Goal: Task Accomplishment & Management: Manage account settings

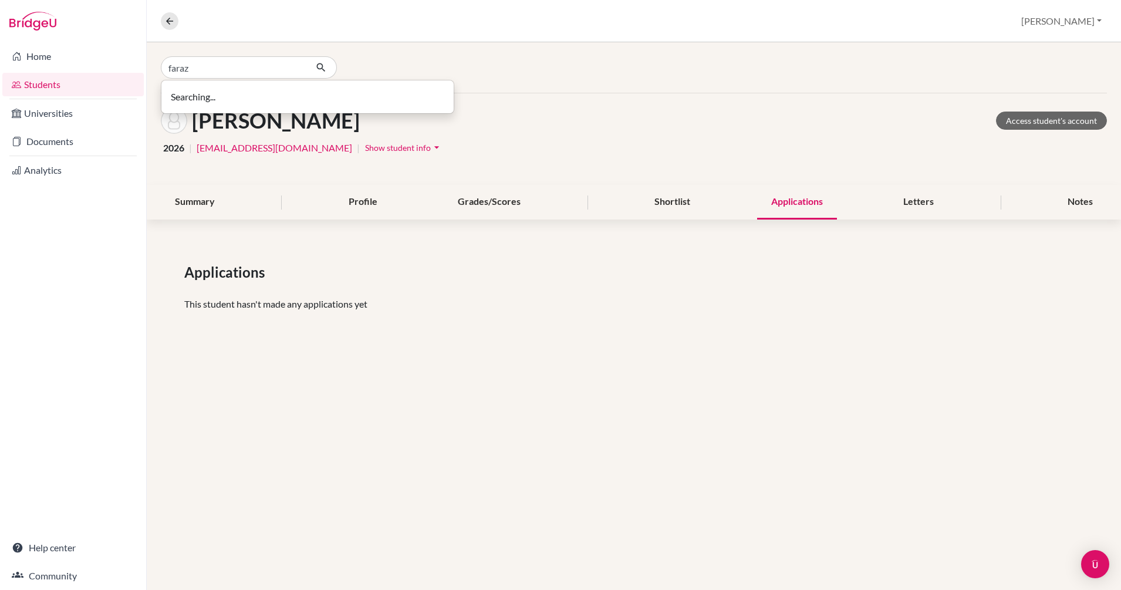
type input "faraz"
click at [228, 94] on p "[PERSON_NAME][DEMOGRAPHIC_DATA] 2026" at bounding box center [308, 92] width 264 height 14
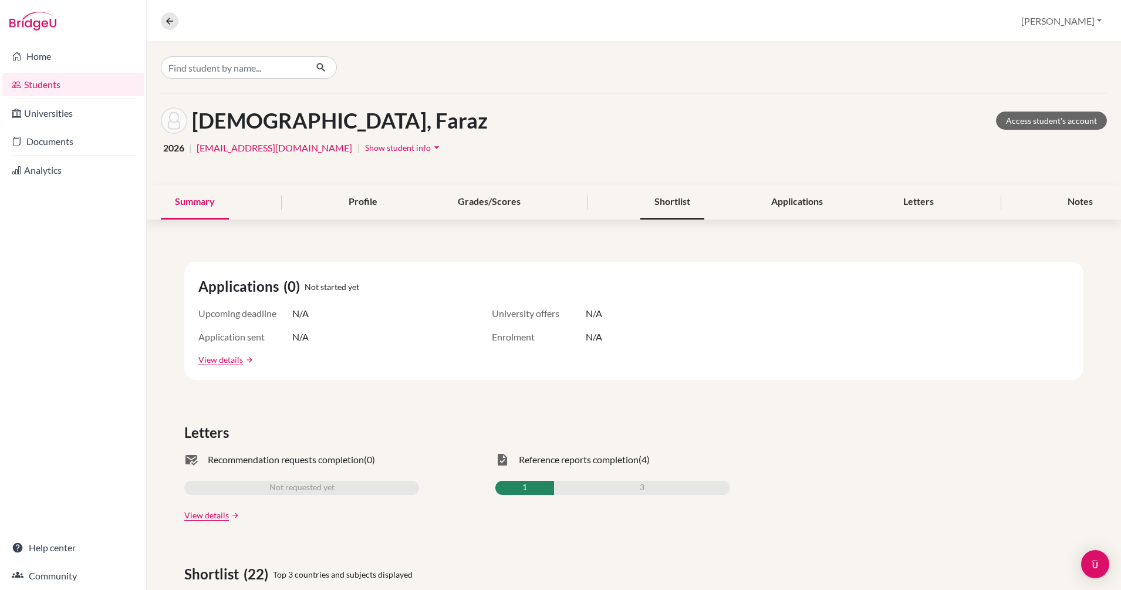
click at [666, 205] on div "Shortlist" at bounding box center [673, 202] width 64 height 35
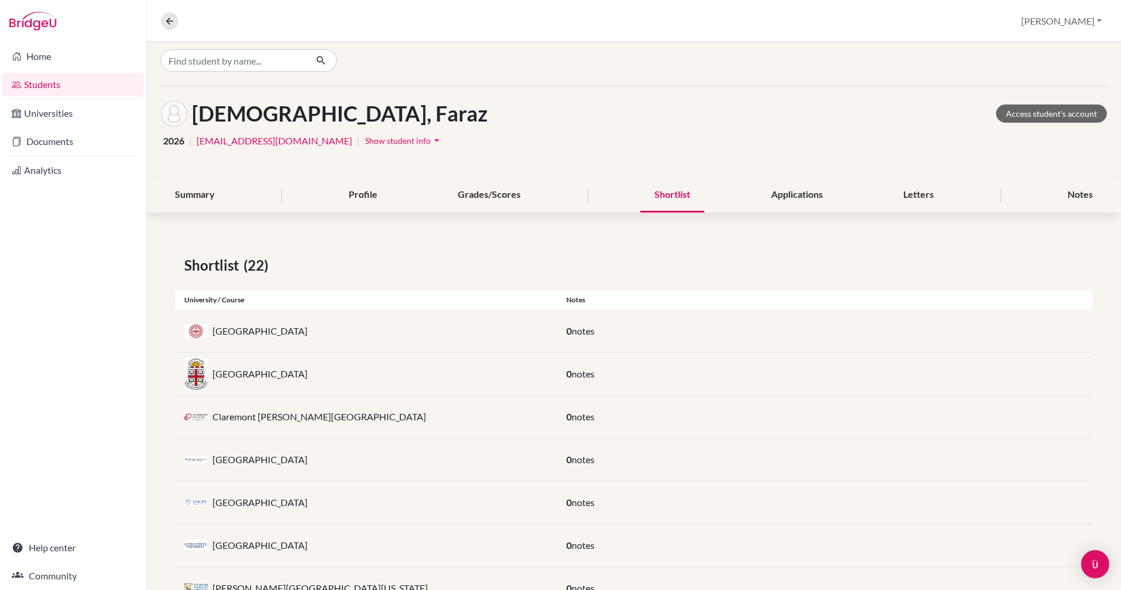
scroll to position [4, 0]
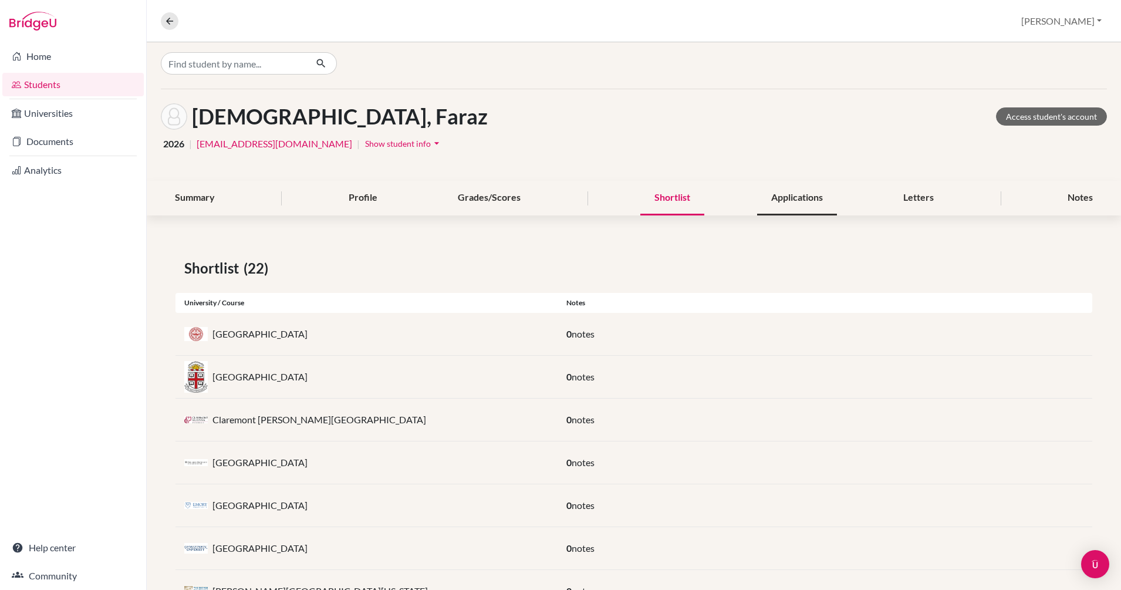
click at [776, 189] on div "Applications" at bounding box center [797, 198] width 80 height 35
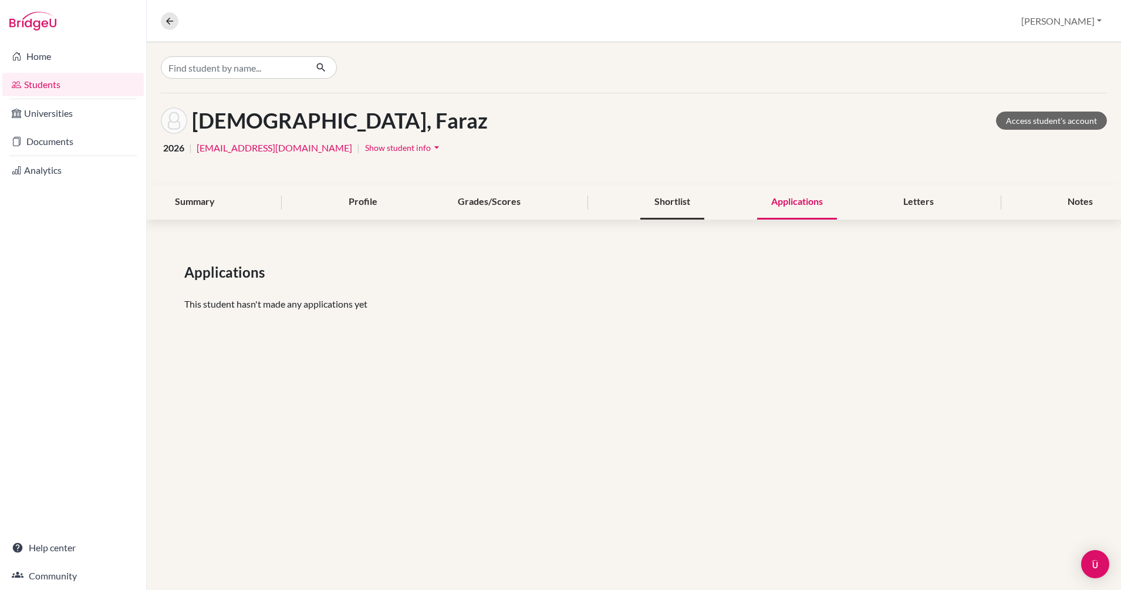
click at [671, 197] on div "Shortlist" at bounding box center [673, 202] width 64 height 35
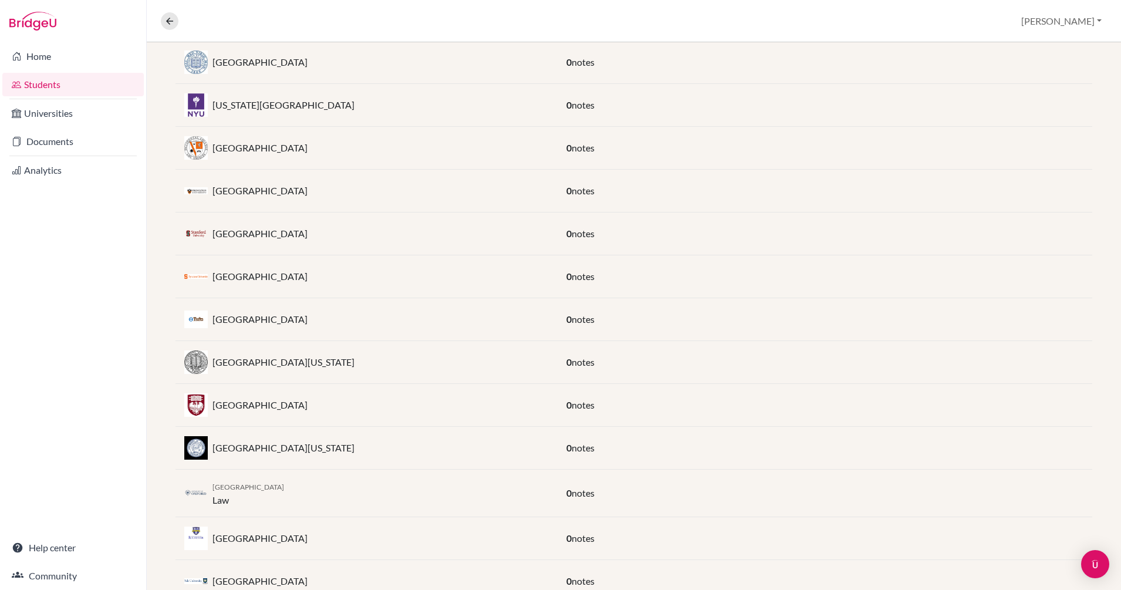
scroll to position [703, 0]
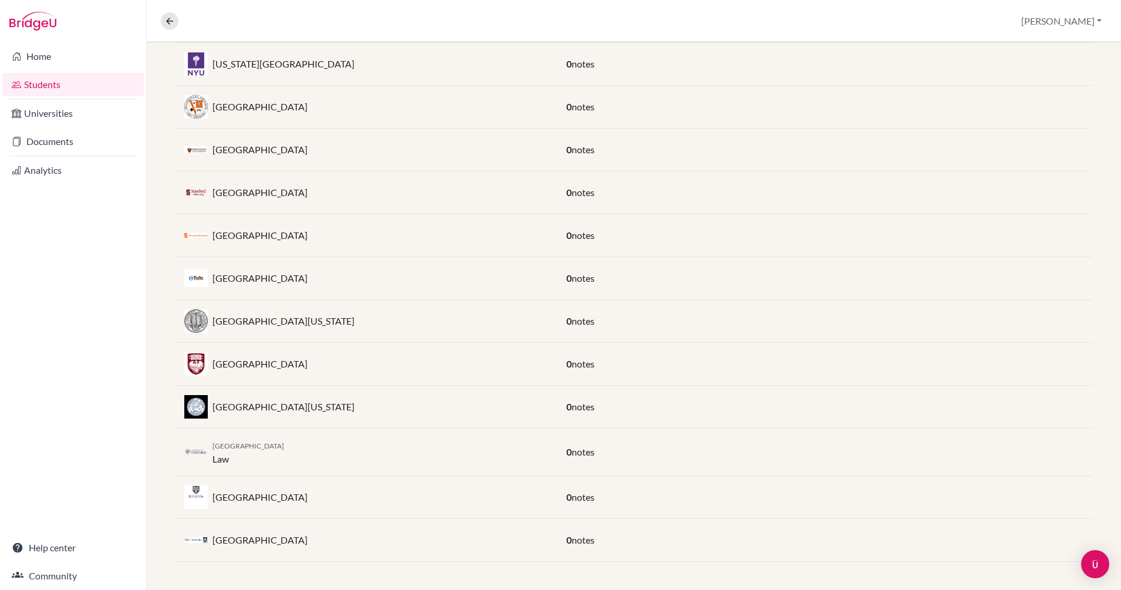
click at [315, 282] on div "[GEOGRAPHIC_DATA]" at bounding box center [367, 278] width 382 height 23
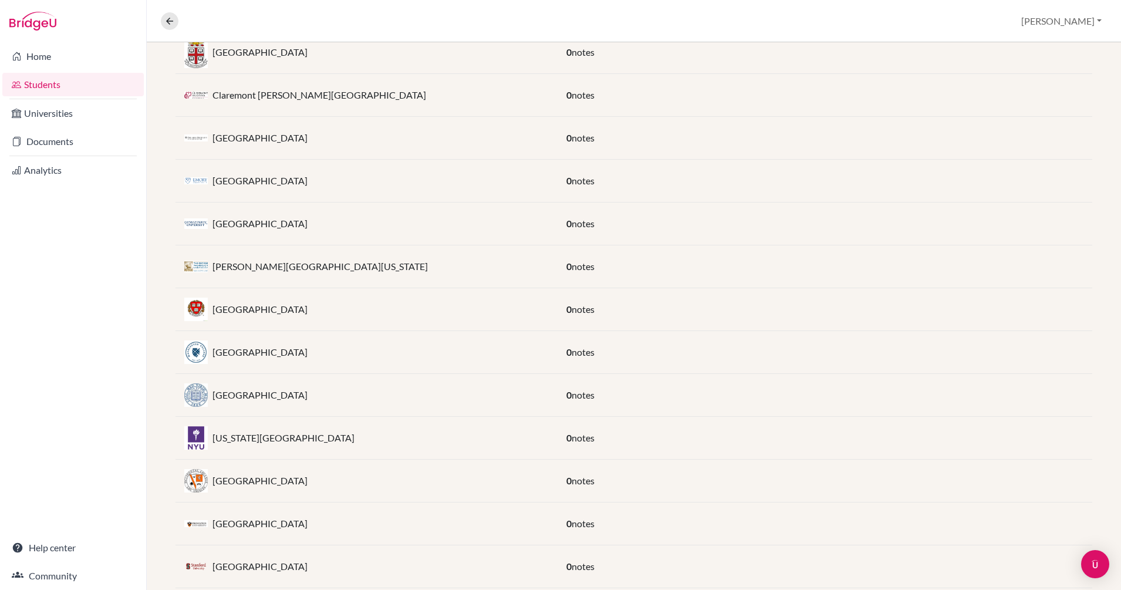
scroll to position [0, 0]
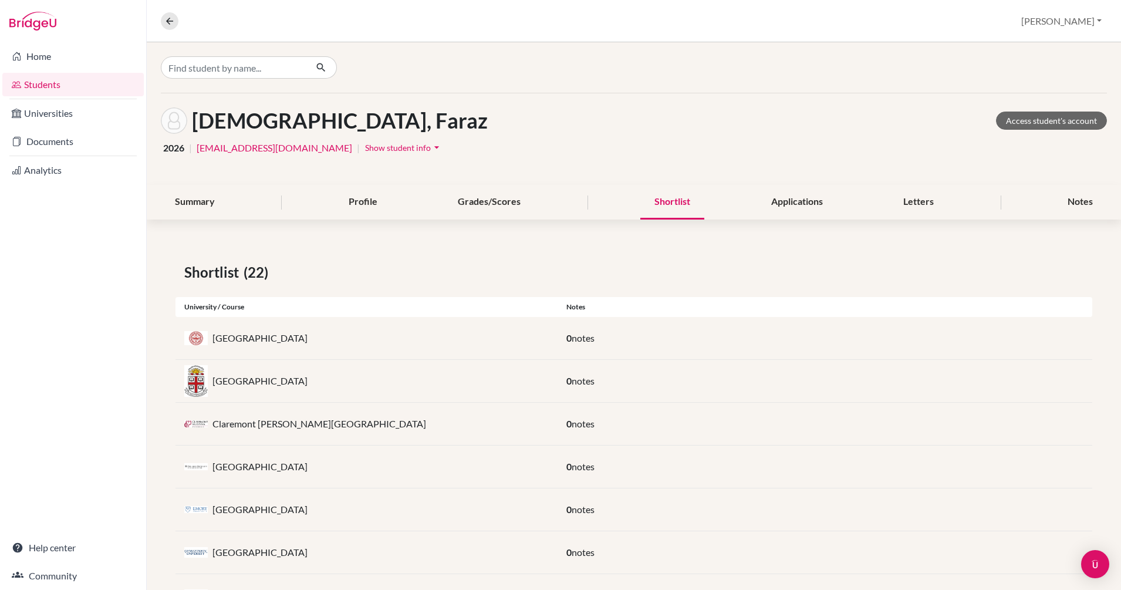
click at [555, 41] on div "Overview Student details [PERSON_NAME] Profile School Settings Log out" at bounding box center [634, 21] width 975 height 42
click at [217, 69] on input "Find student by name..." at bounding box center [234, 67] width 146 height 22
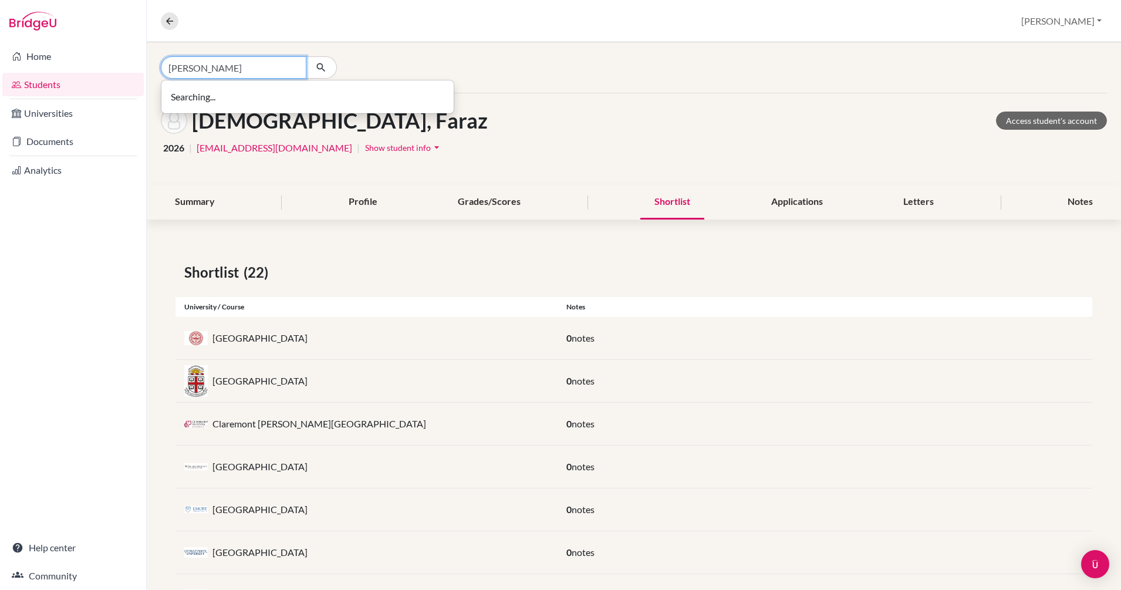
type input "[PERSON_NAME]"
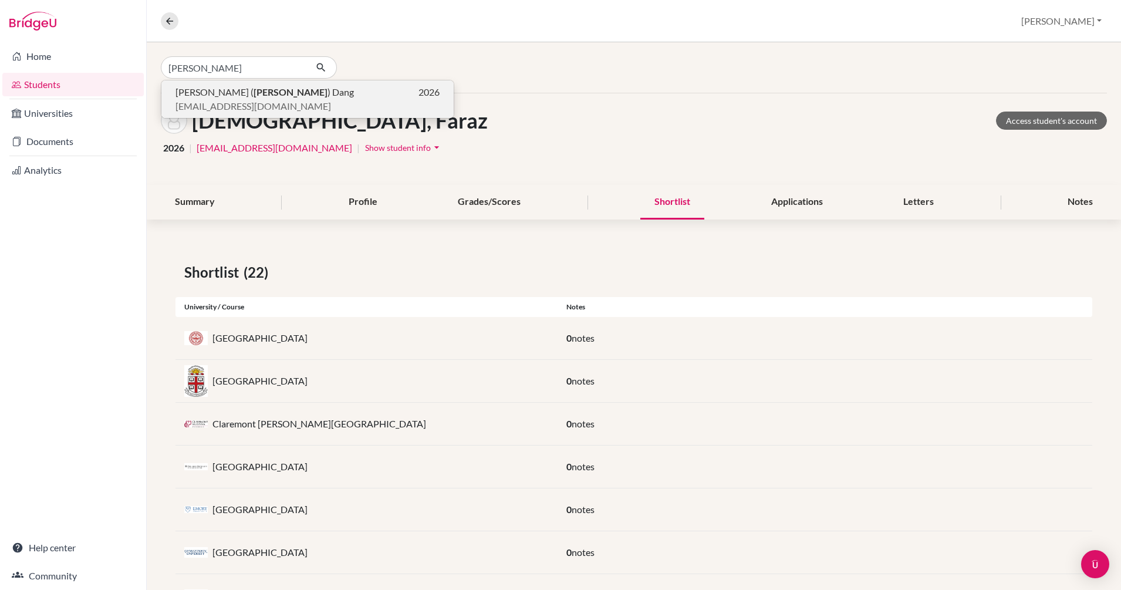
click at [221, 100] on span "[EMAIL_ADDRESS][DOMAIN_NAME]" at bounding box center [254, 106] width 156 height 14
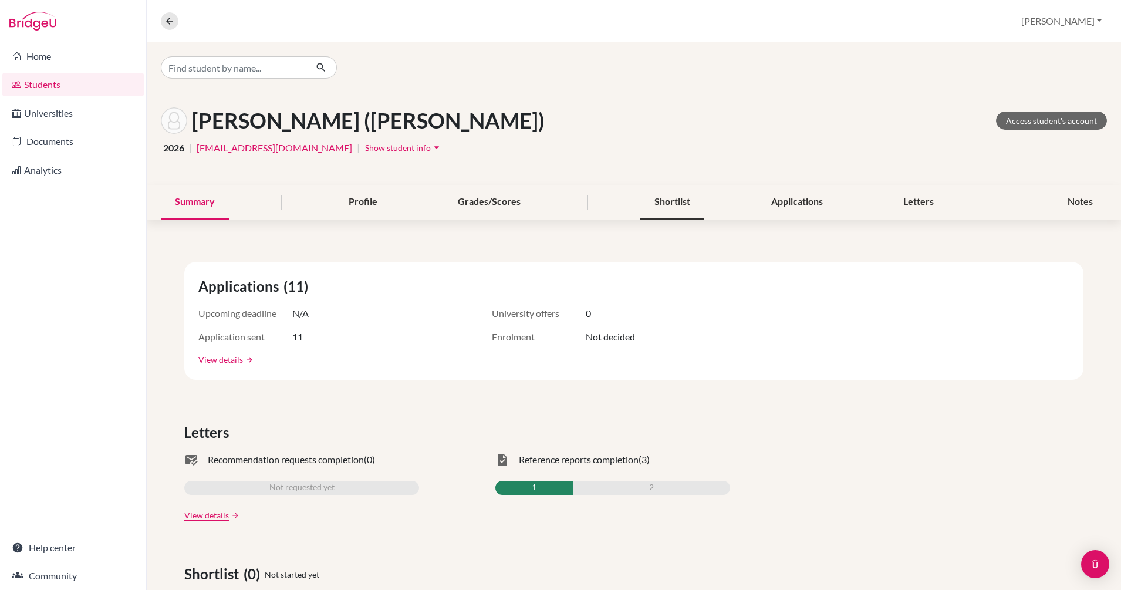
click at [659, 205] on div "Shortlist" at bounding box center [673, 202] width 64 height 35
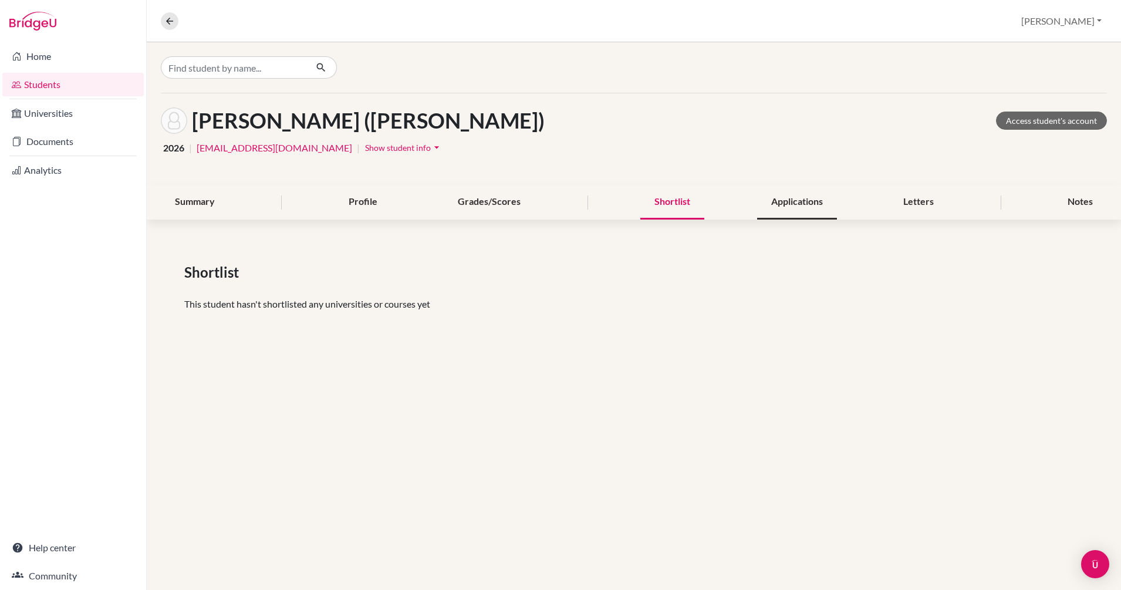
click at [780, 207] on div "Applications" at bounding box center [797, 202] width 80 height 35
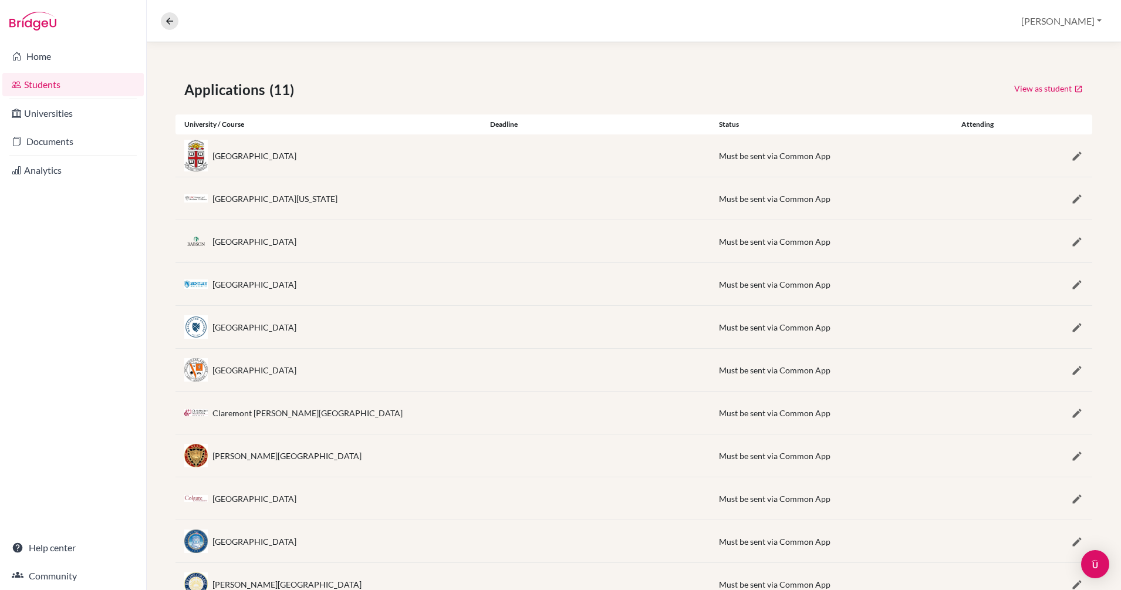
scroll to position [227, 0]
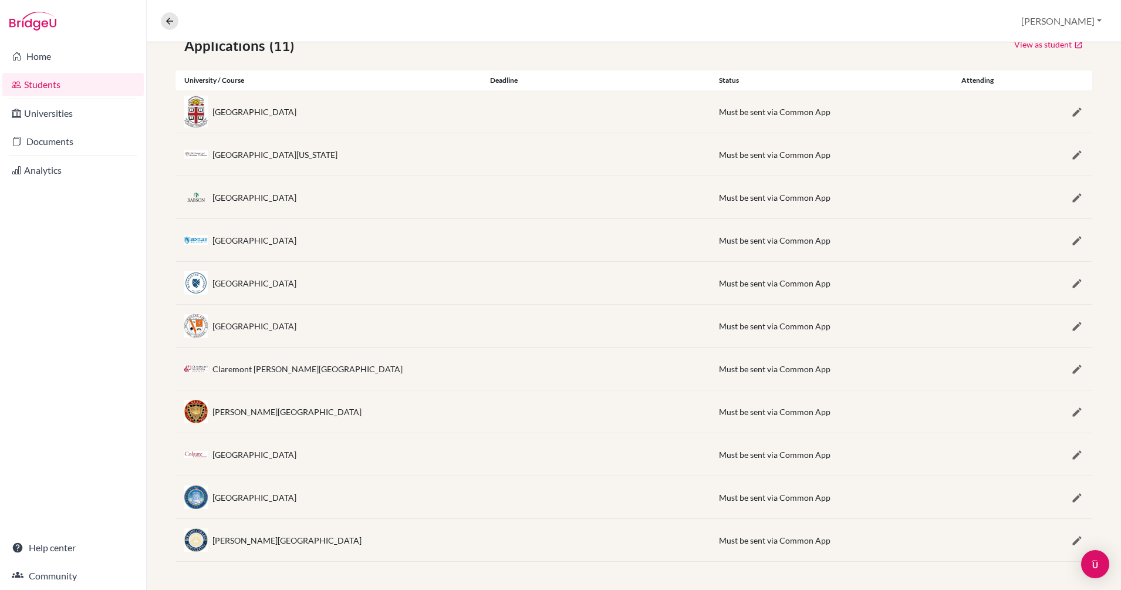
click at [360, 281] on div "[GEOGRAPHIC_DATA]" at bounding box center [329, 282] width 306 height 23
